Goal: Information Seeking & Learning: Check status

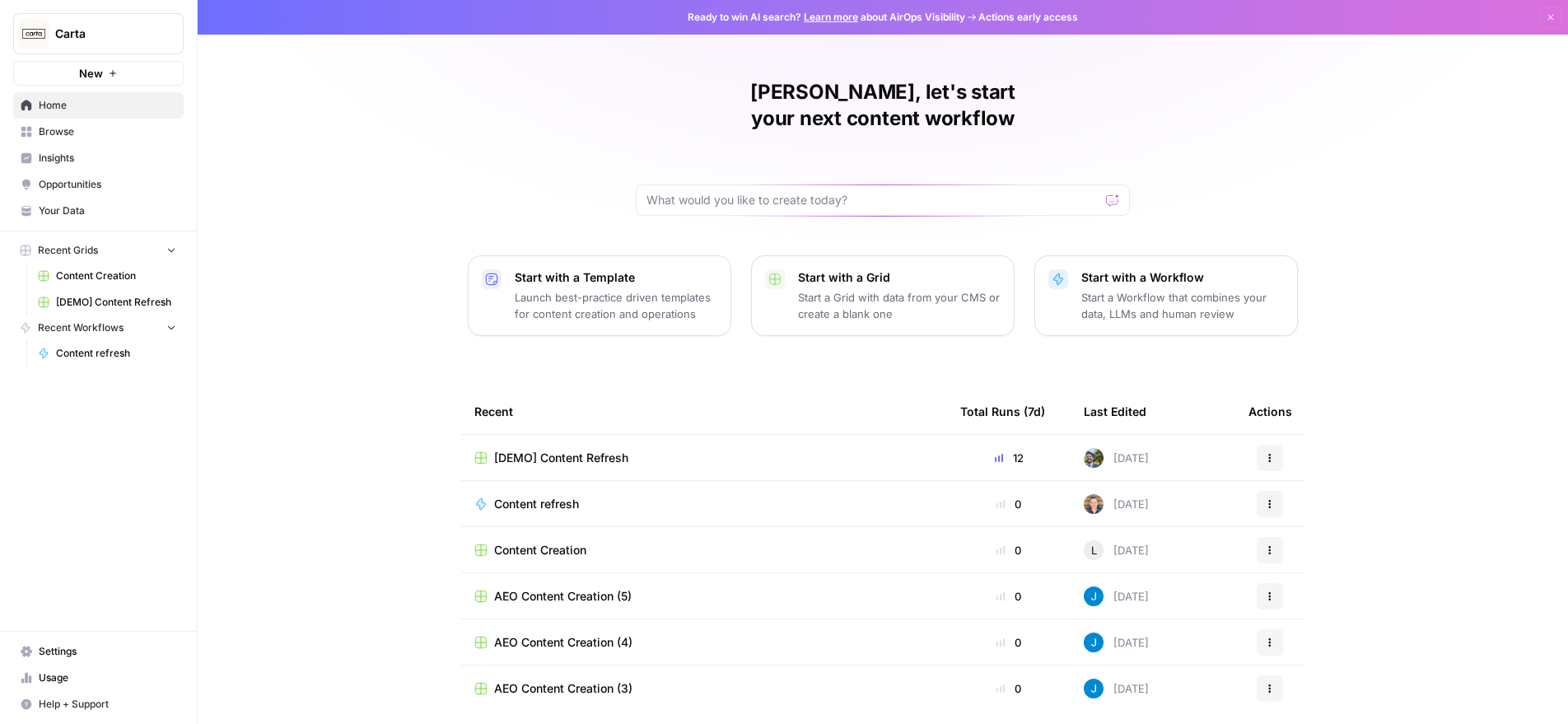
click at [79, 157] on span "Insights" at bounding box center [107, 158] width 137 height 15
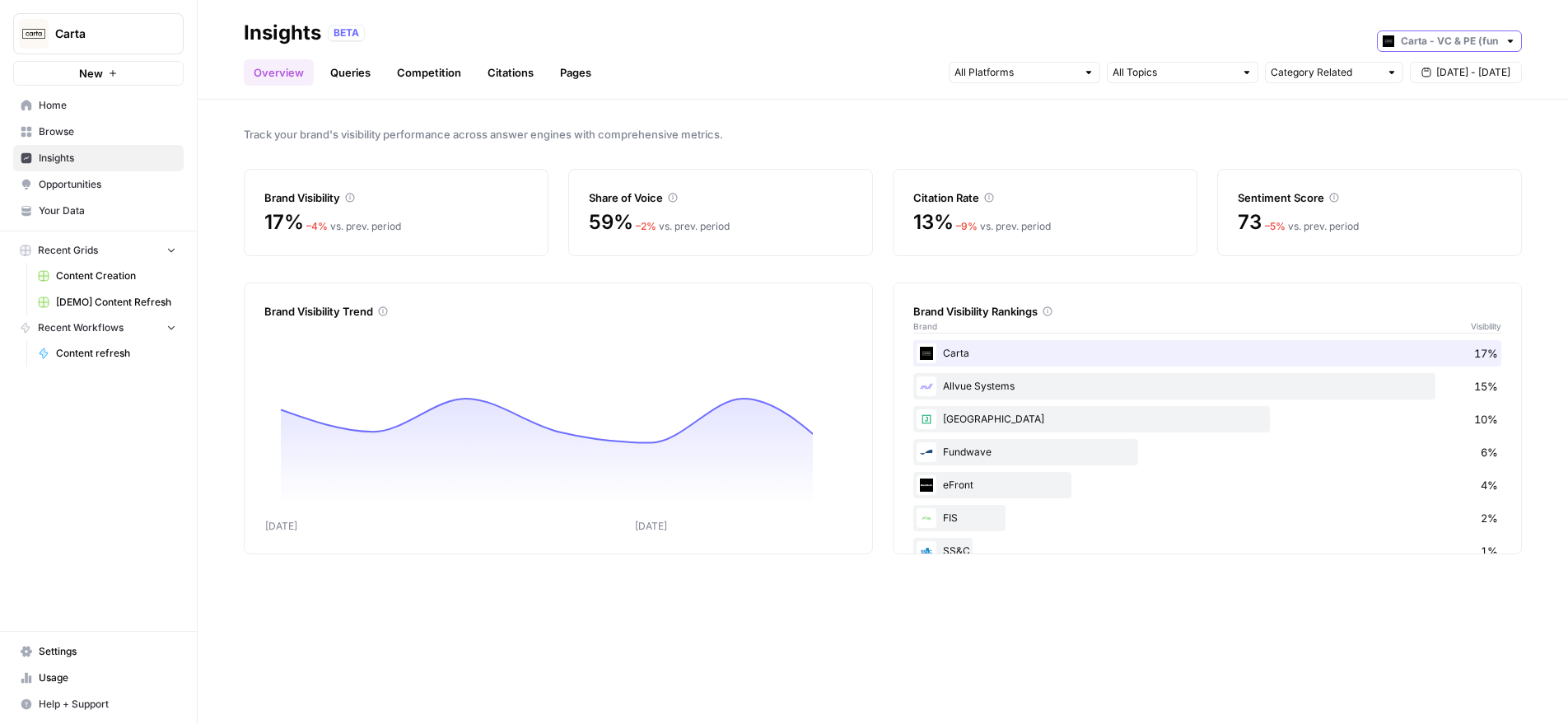
click at [1489, 45] on input "text" at bounding box center [1449, 41] width 98 height 17
click at [1463, 79] on span "Carta - Companies (cap table)" at bounding box center [1455, 78] width 93 height 17
type input "Carta - Companies (cap table)"
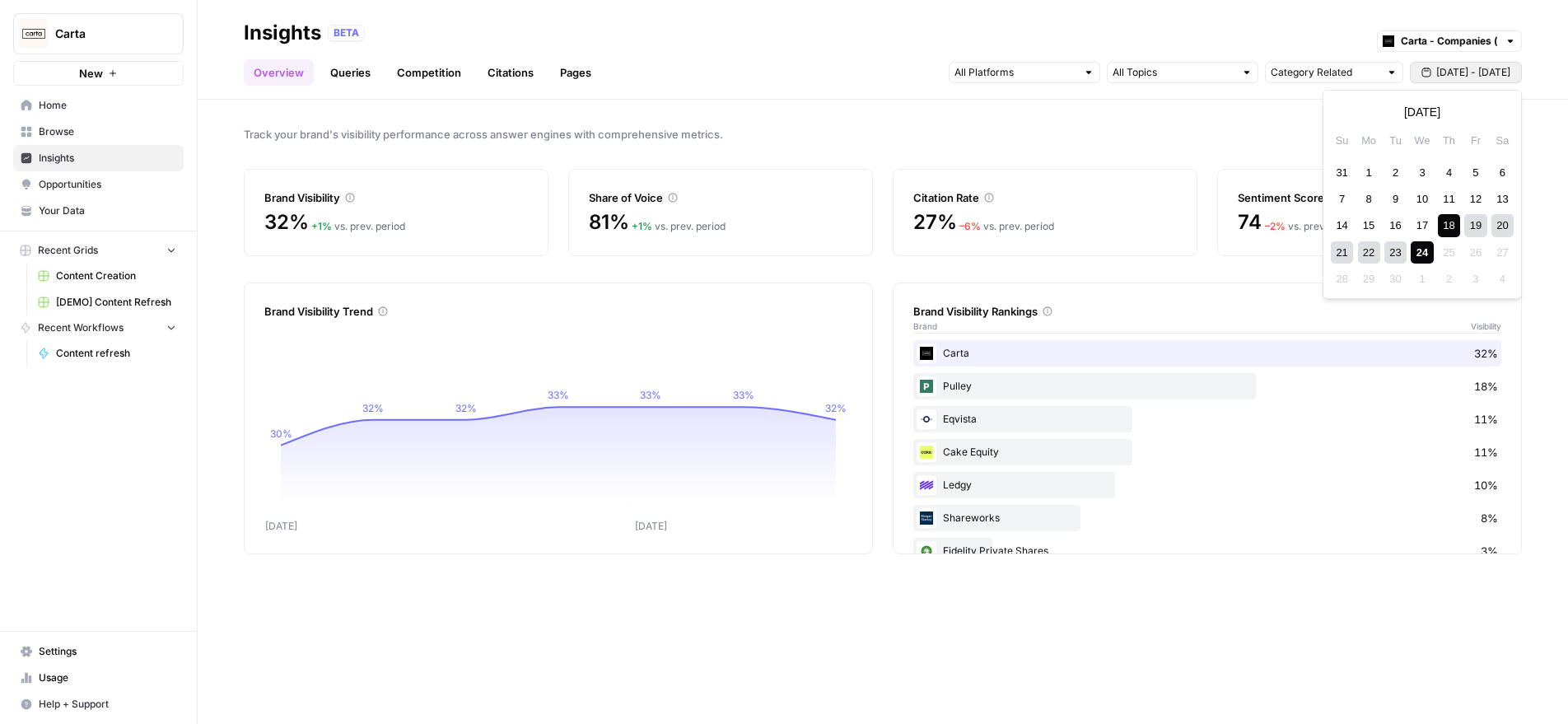
click at [1445, 76] on span "[DATE] - [DATE]" at bounding box center [1473, 73] width 74 height 15
click at [1342, 226] on div "14" at bounding box center [1342, 225] width 22 height 22
click at [1503, 225] on div "20" at bounding box center [1502, 225] width 22 height 22
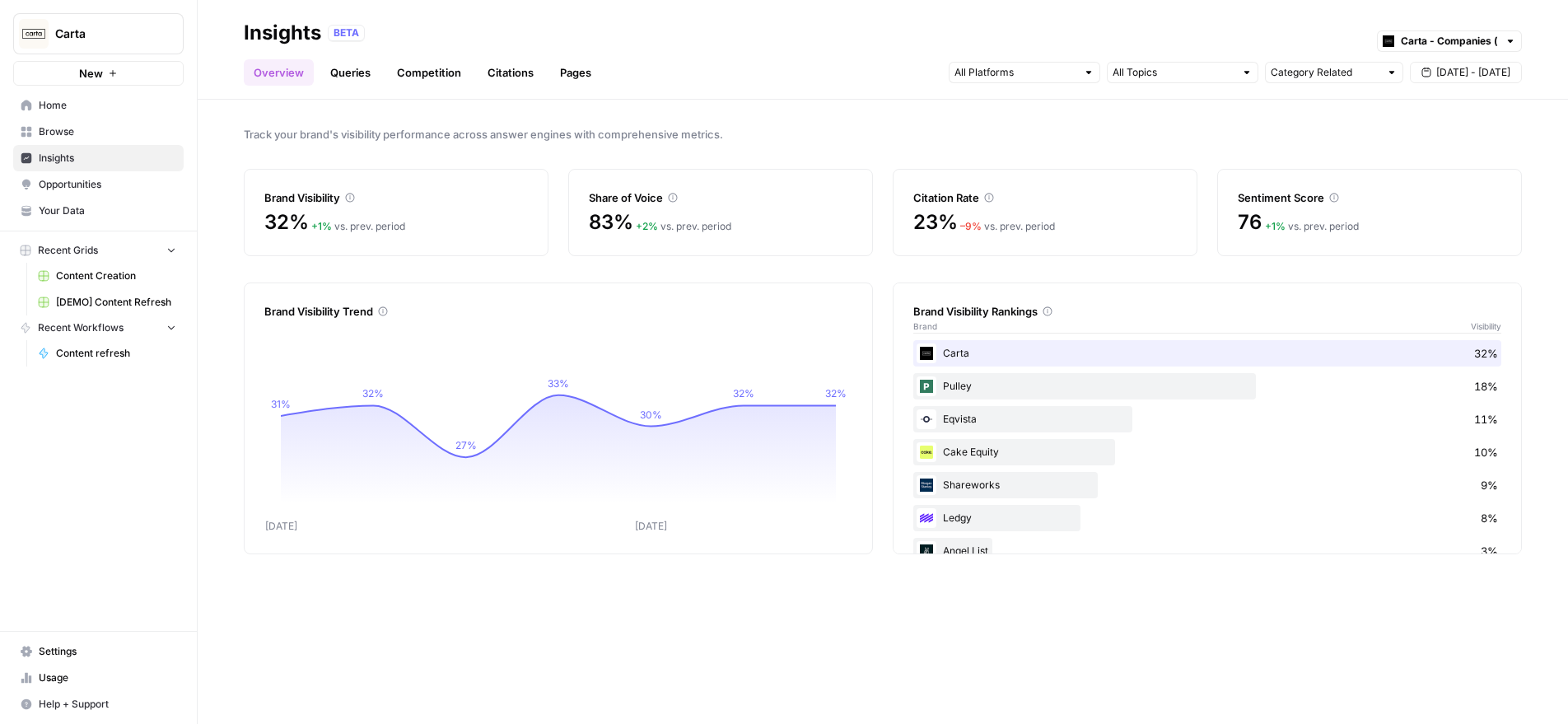
click at [586, 68] on link "Pages" at bounding box center [575, 73] width 51 height 26
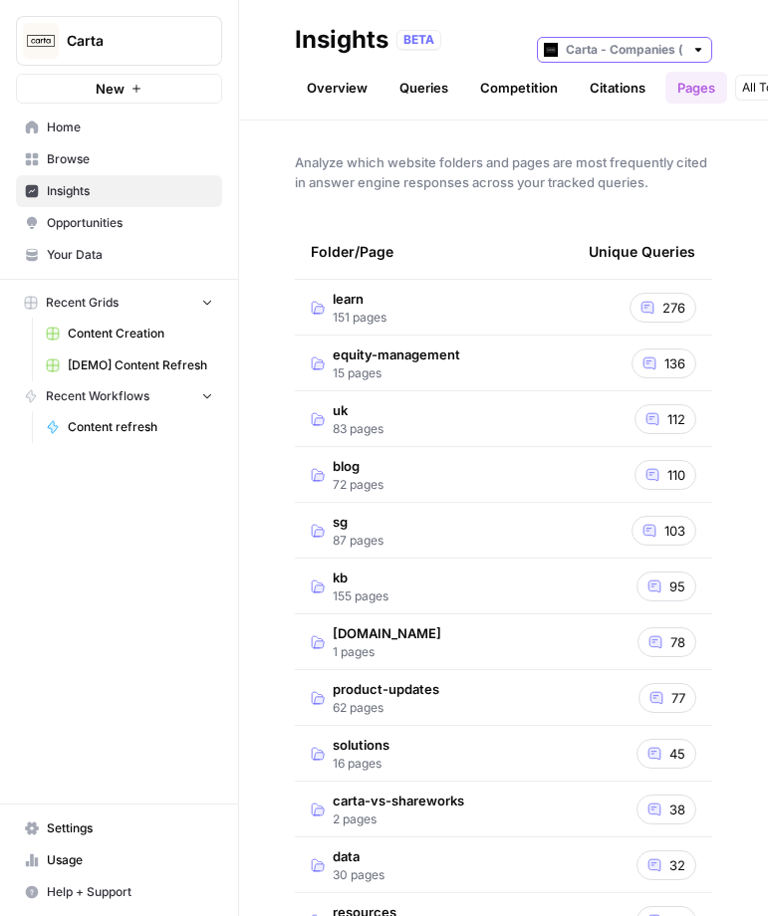
click at [662, 50] on input "text" at bounding box center [625, 50] width 118 height 20
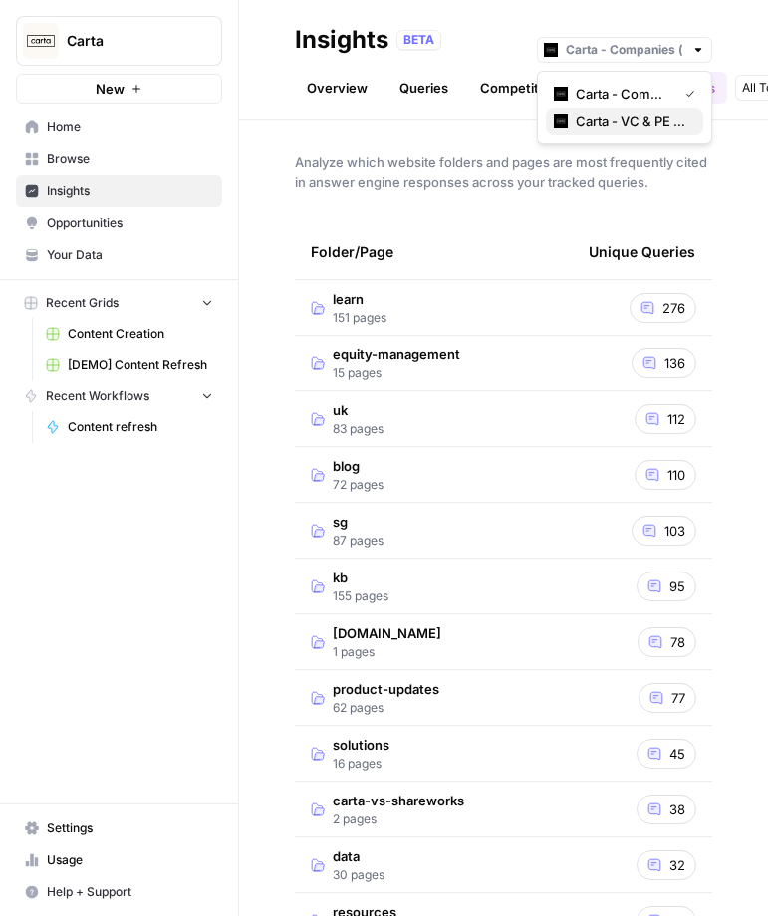
click at [649, 111] on button "Carta - VC & PE (fund admin)" at bounding box center [624, 122] width 157 height 28
type input "Carta - VC & PE (fund admin)"
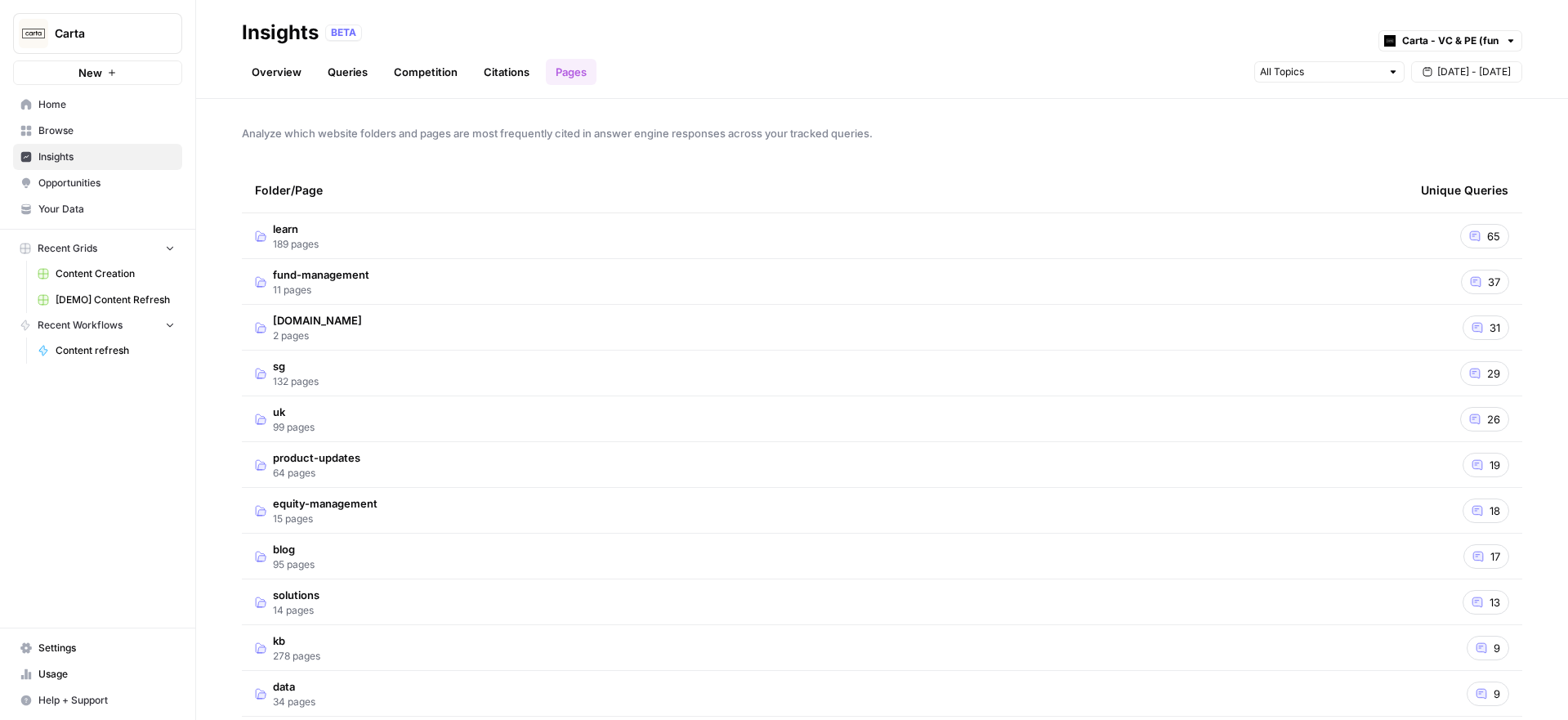
click at [280, 77] on link "Overview" at bounding box center [276, 72] width 70 height 26
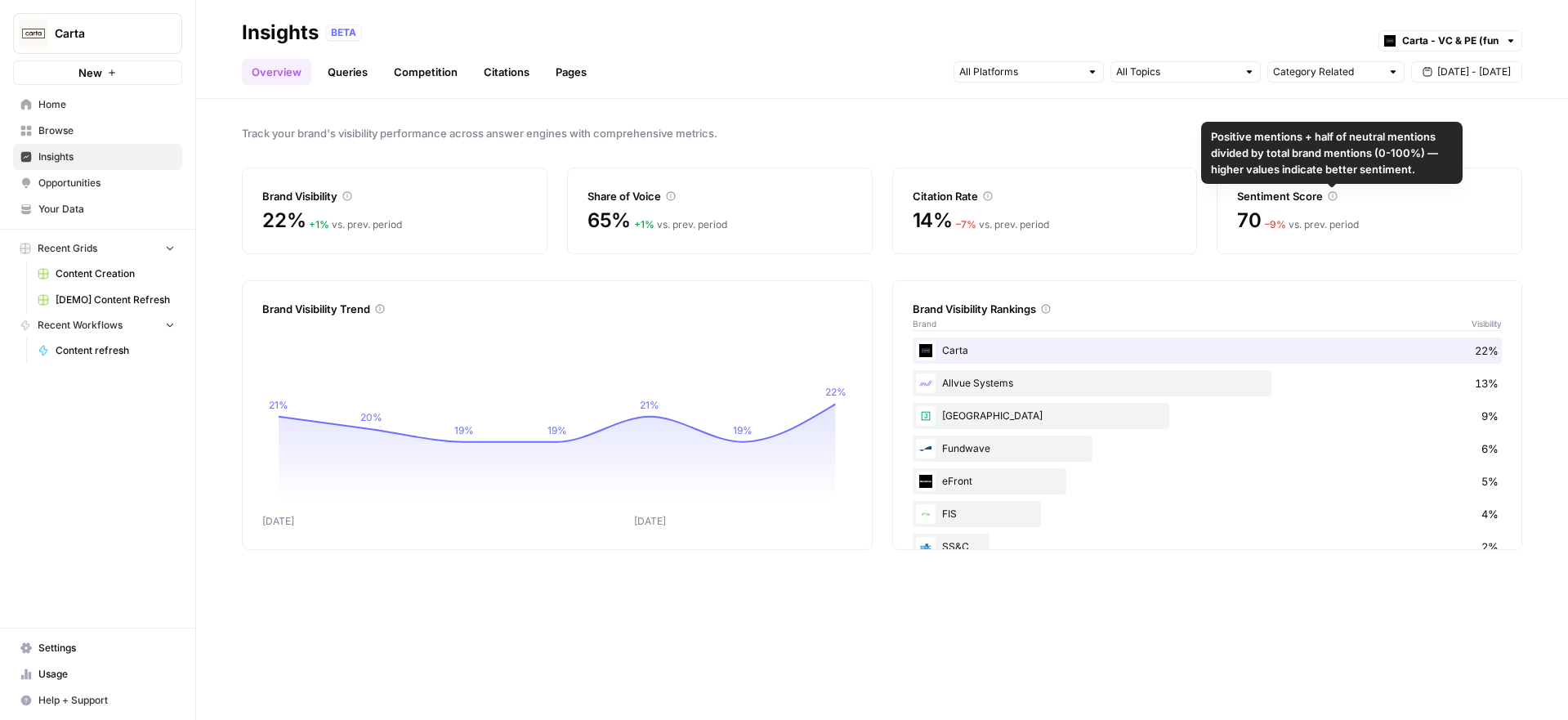
click at [1332, 195] on icon at bounding box center [1333, 196] width 10 height 10
